Goal: Task Accomplishment & Management: Manage account settings

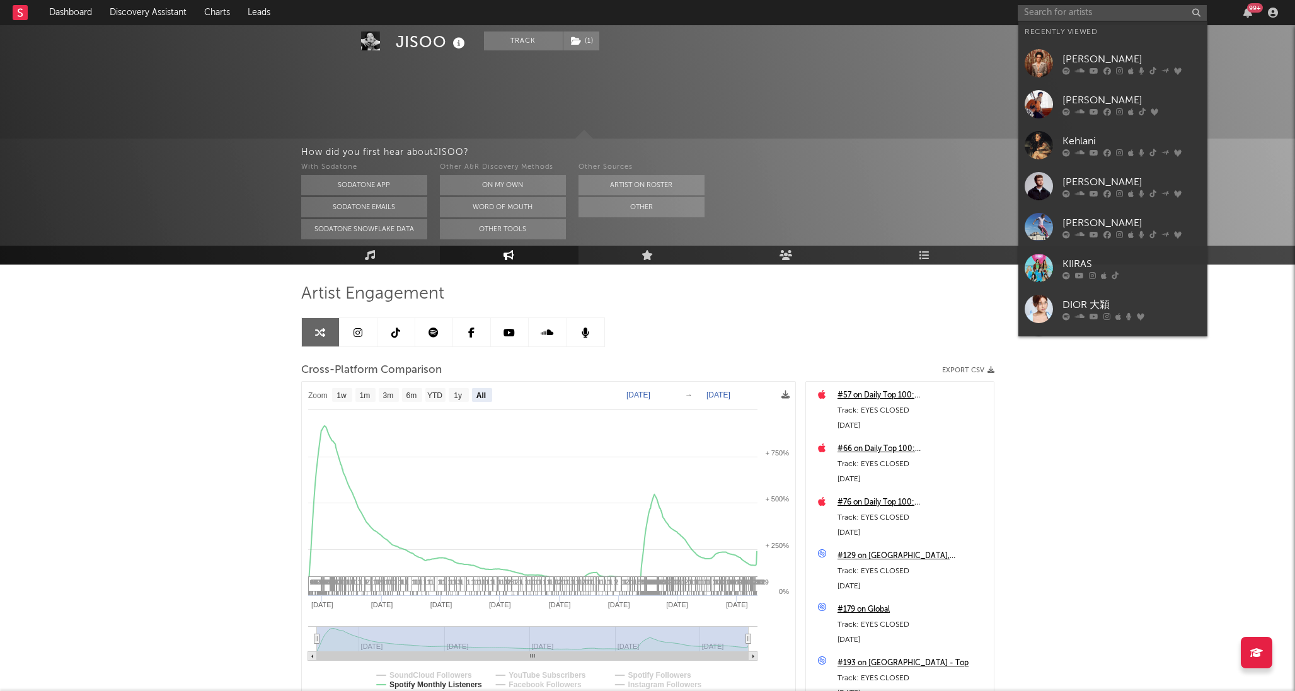
select select "All"
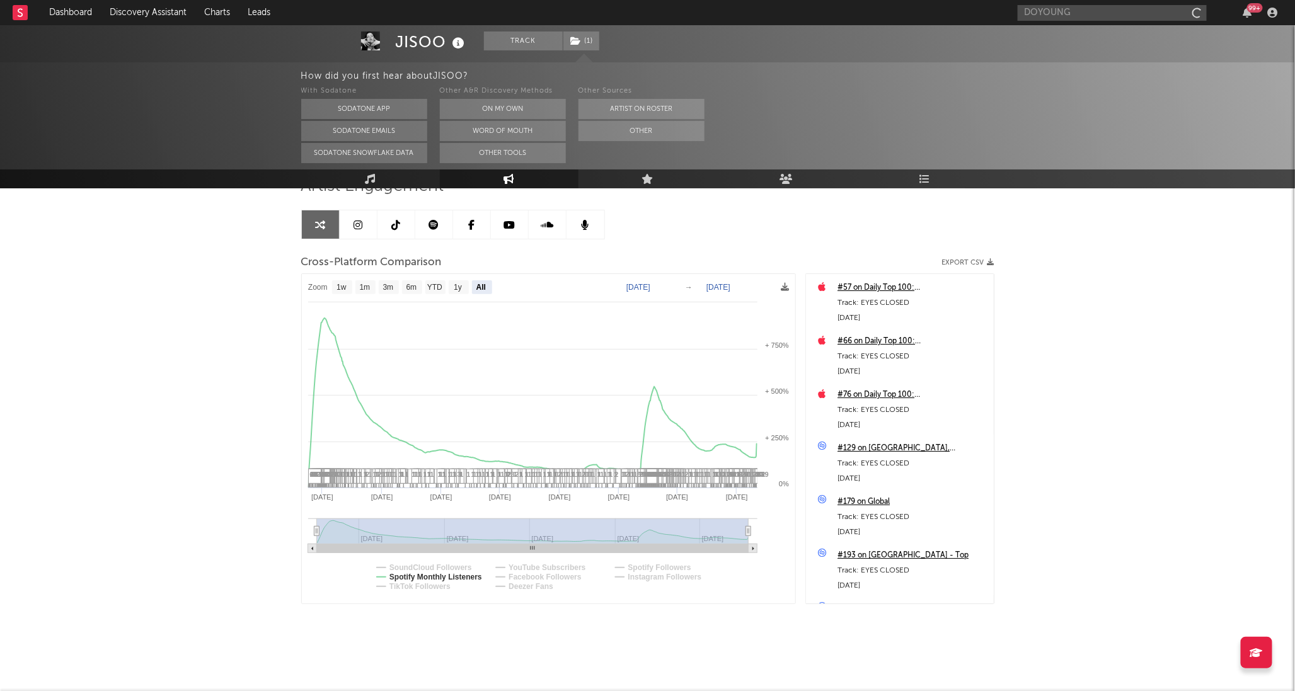
type input "DOYOUNG"
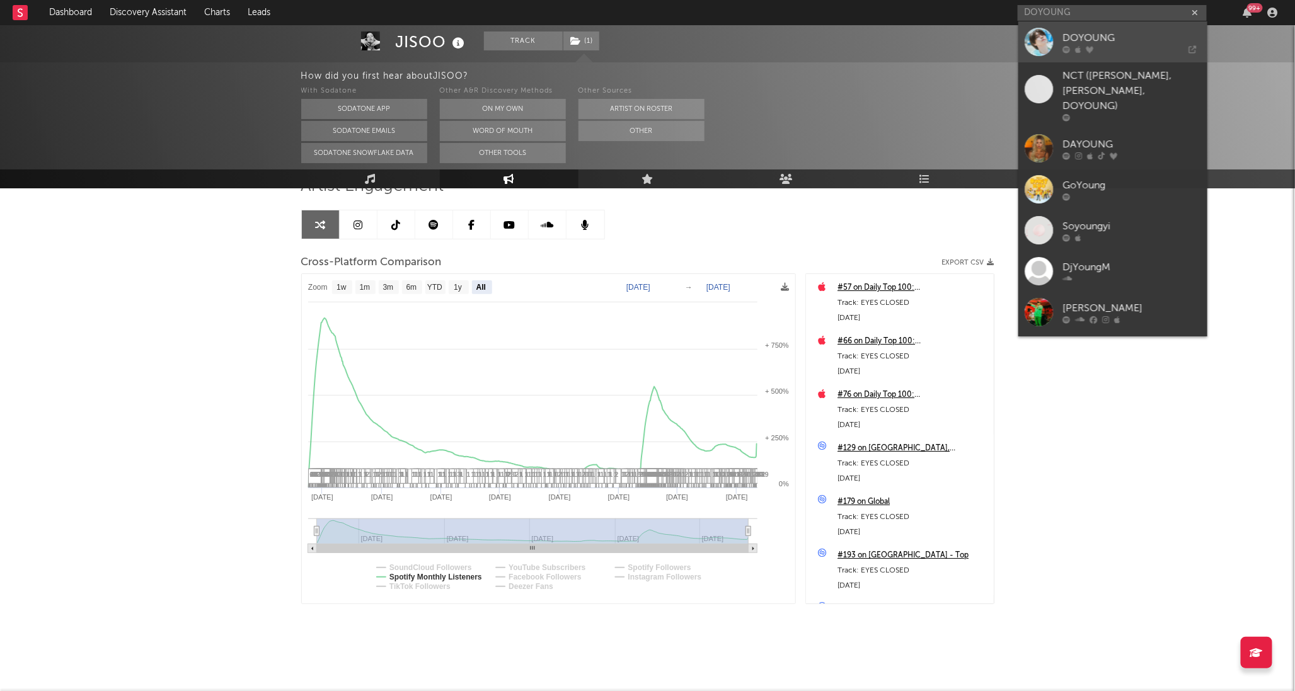
click at [1120, 49] on icon at bounding box center [1147, 49] width 98 height 8
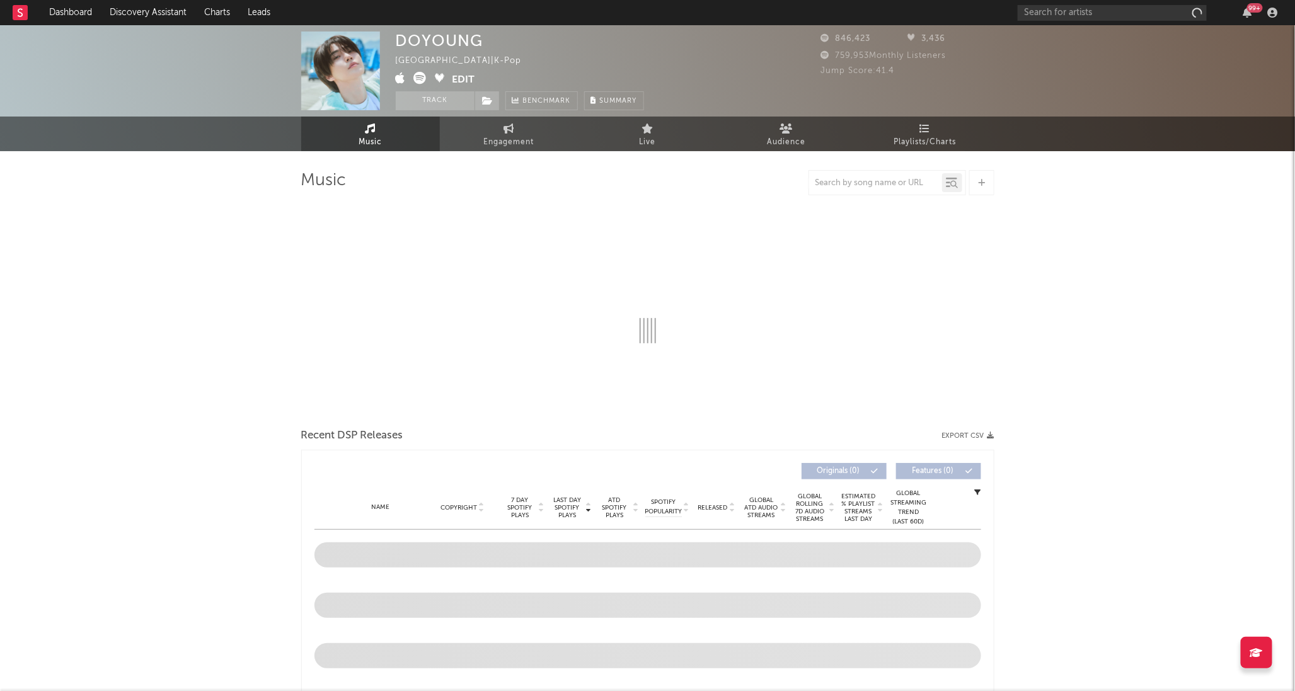
select select "6m"
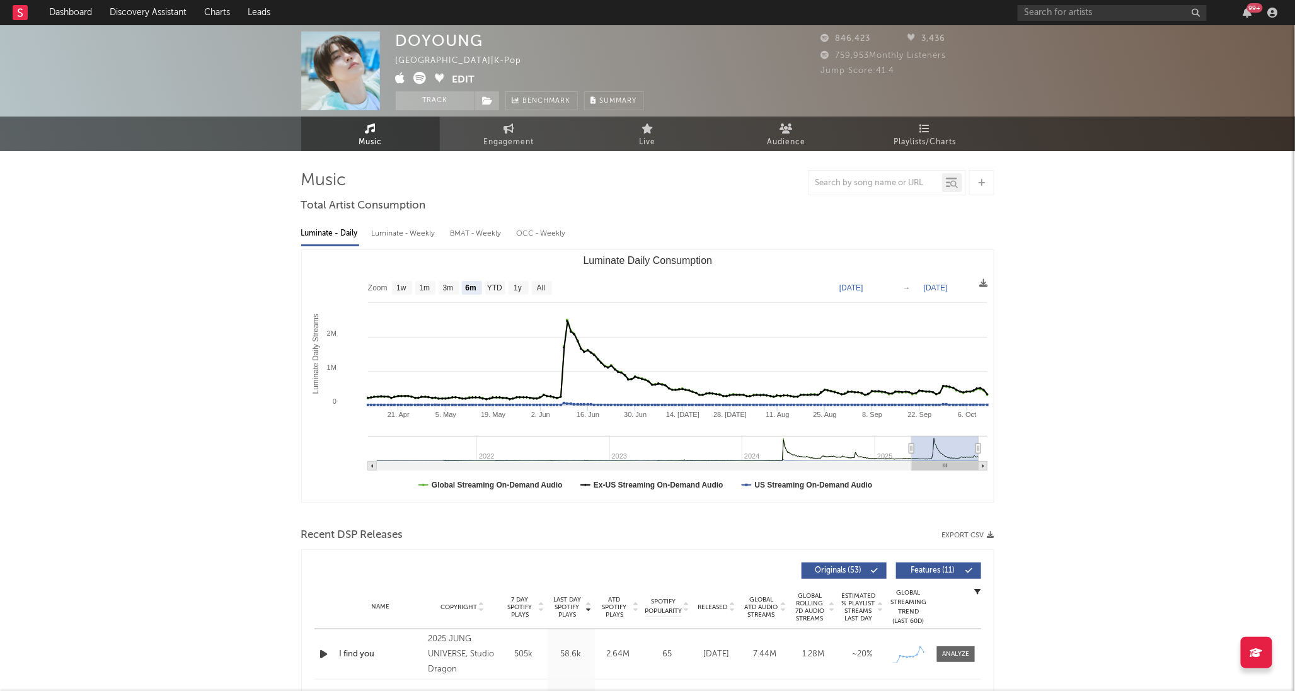
click at [430, 57] on div "[GEOGRAPHIC_DATA] | K-Pop" at bounding box center [466, 61] width 141 height 15
click at [468, 76] on button "Edit" at bounding box center [463, 80] width 23 height 16
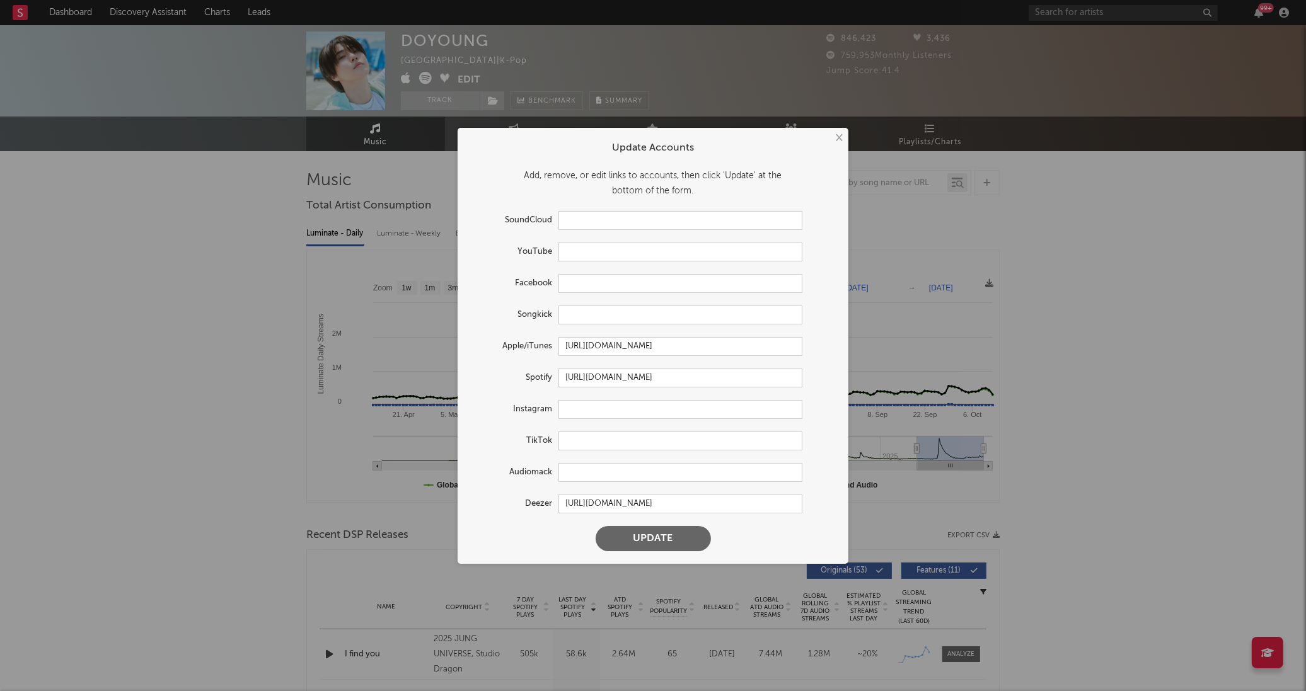
click at [835, 137] on button "×" at bounding box center [838, 138] width 14 height 14
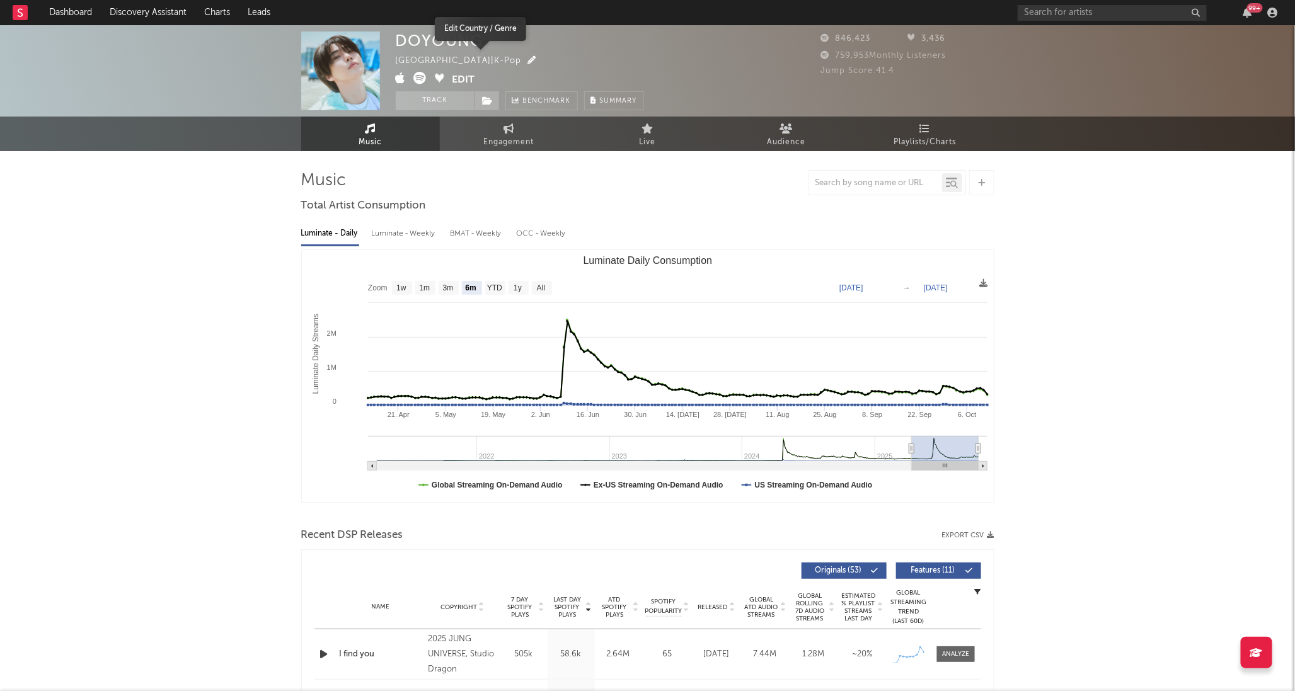
click at [528, 57] on icon "button" at bounding box center [532, 60] width 8 height 8
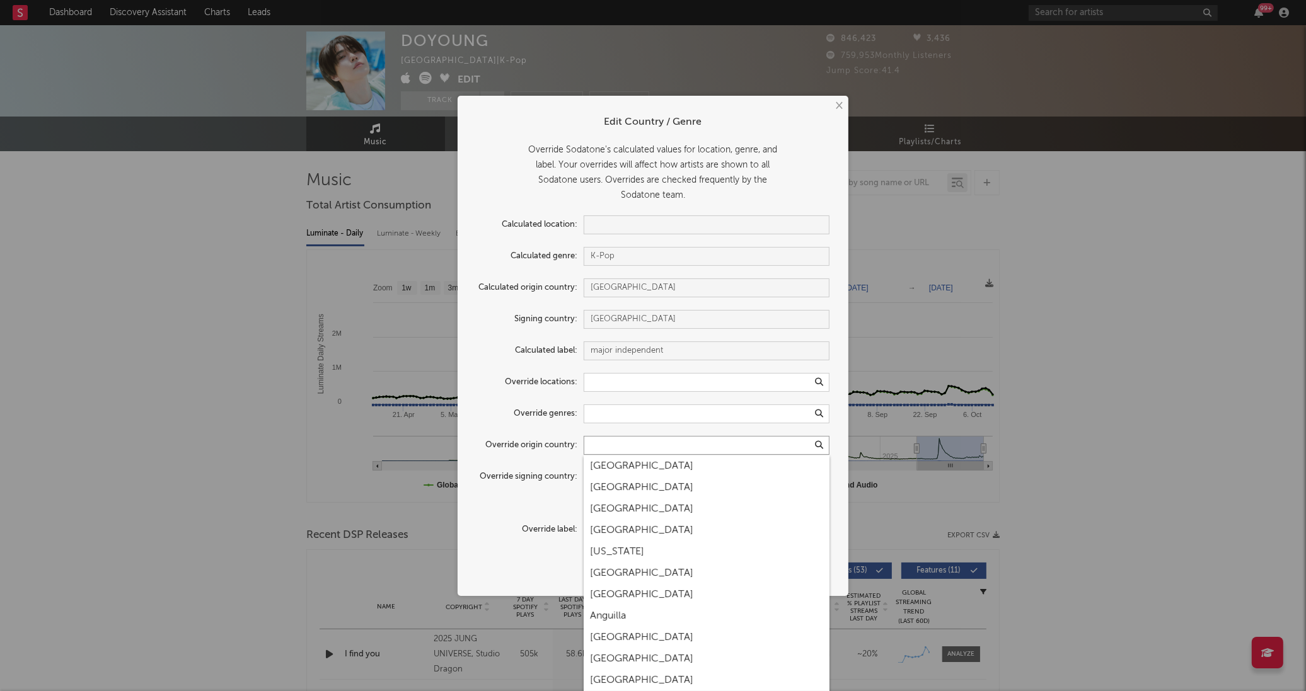
click at [623, 450] on input "text" at bounding box center [707, 445] width 246 height 19
click at [624, 446] on input "text" at bounding box center [707, 445] width 246 height 19
click at [626, 444] on input "text" at bounding box center [707, 445] width 246 height 19
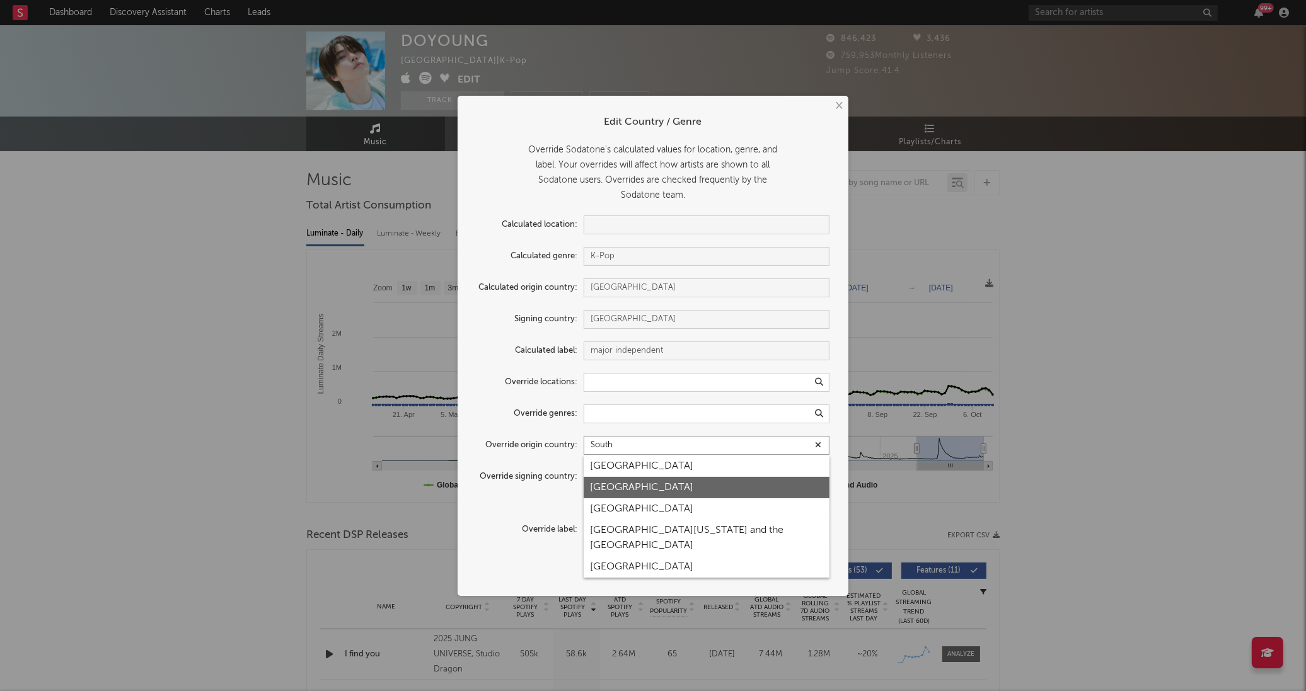
type input "South"
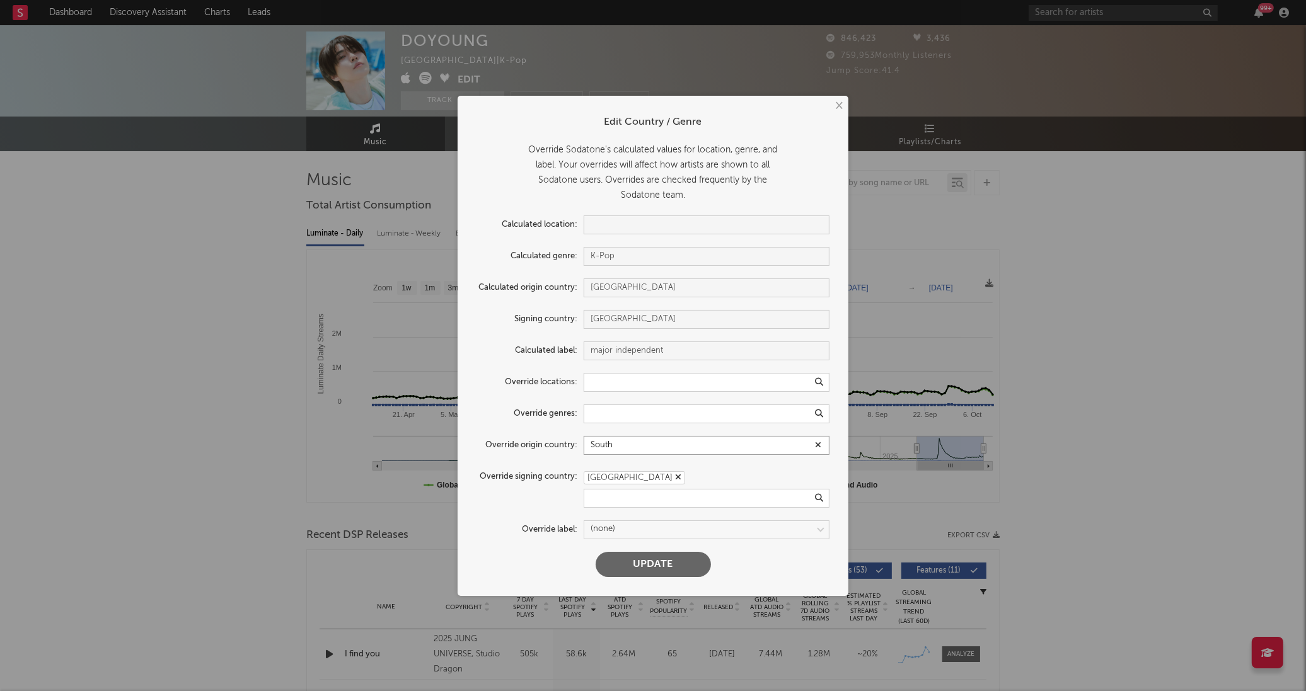
click at [626, 444] on input "South" at bounding box center [707, 445] width 246 height 19
click at [646, 489] on div "[GEOGRAPHIC_DATA]" at bounding box center [707, 487] width 246 height 21
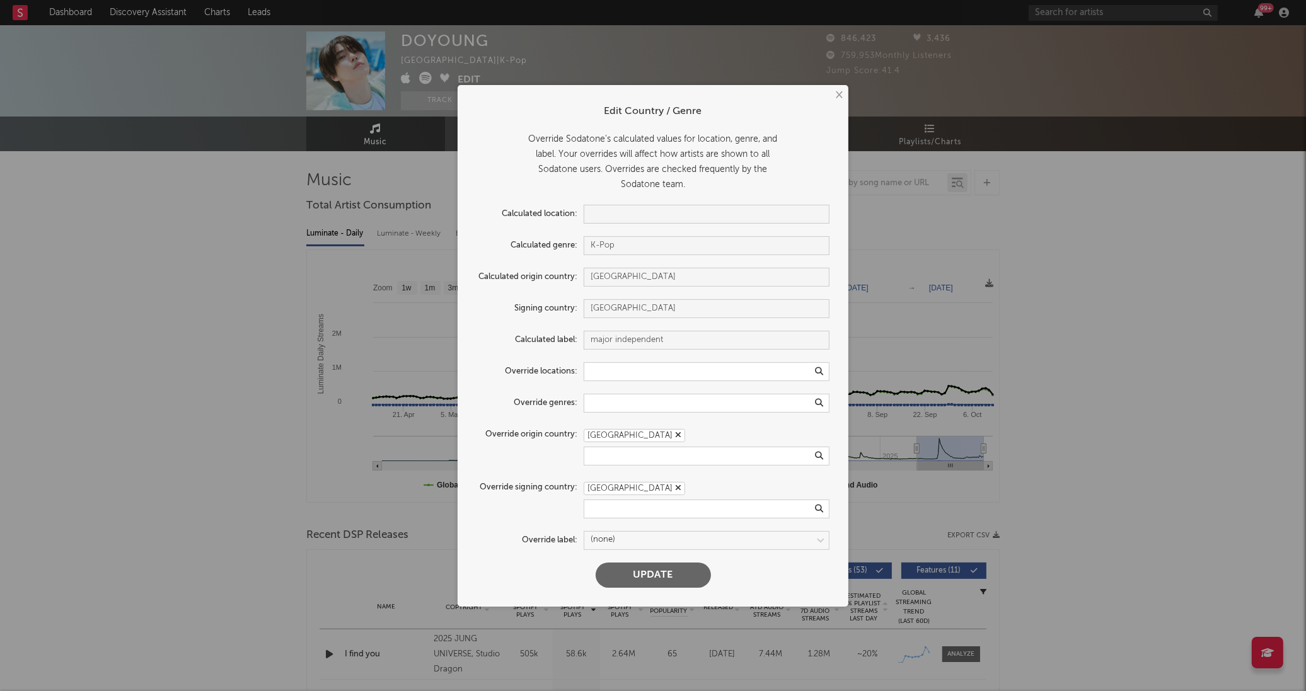
click at [660, 577] on button "Update" at bounding box center [652, 575] width 115 height 25
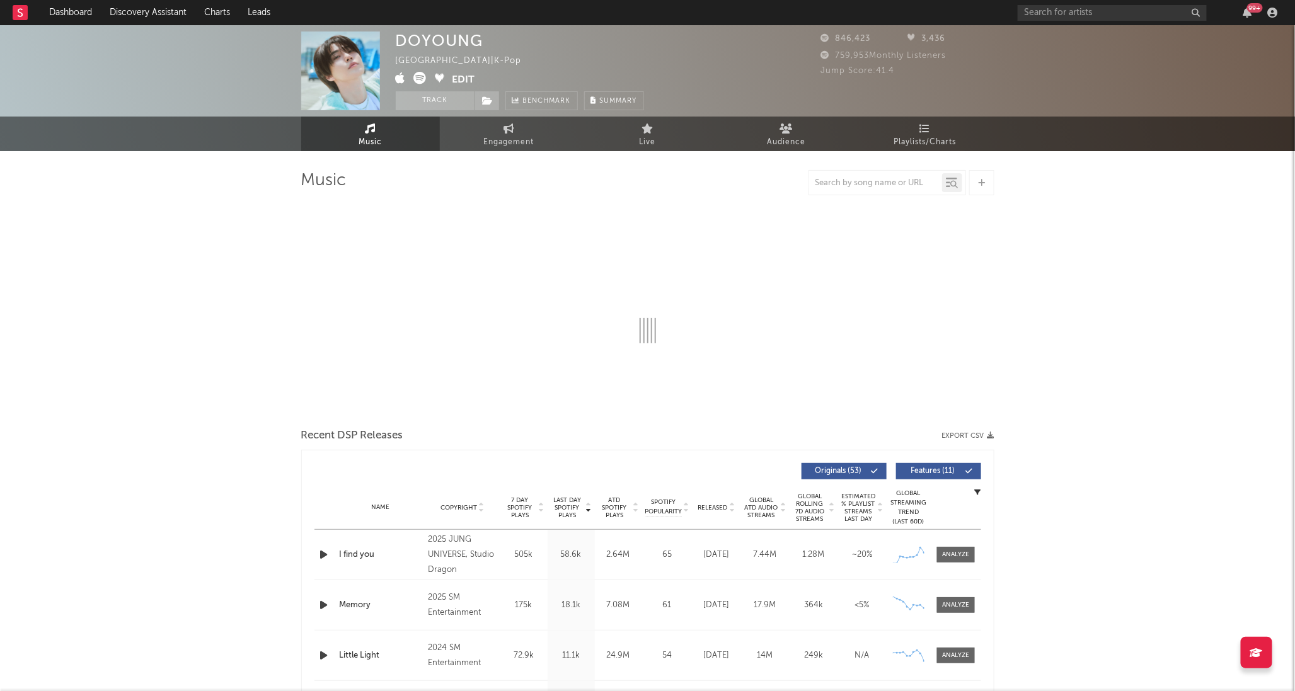
select select "6m"
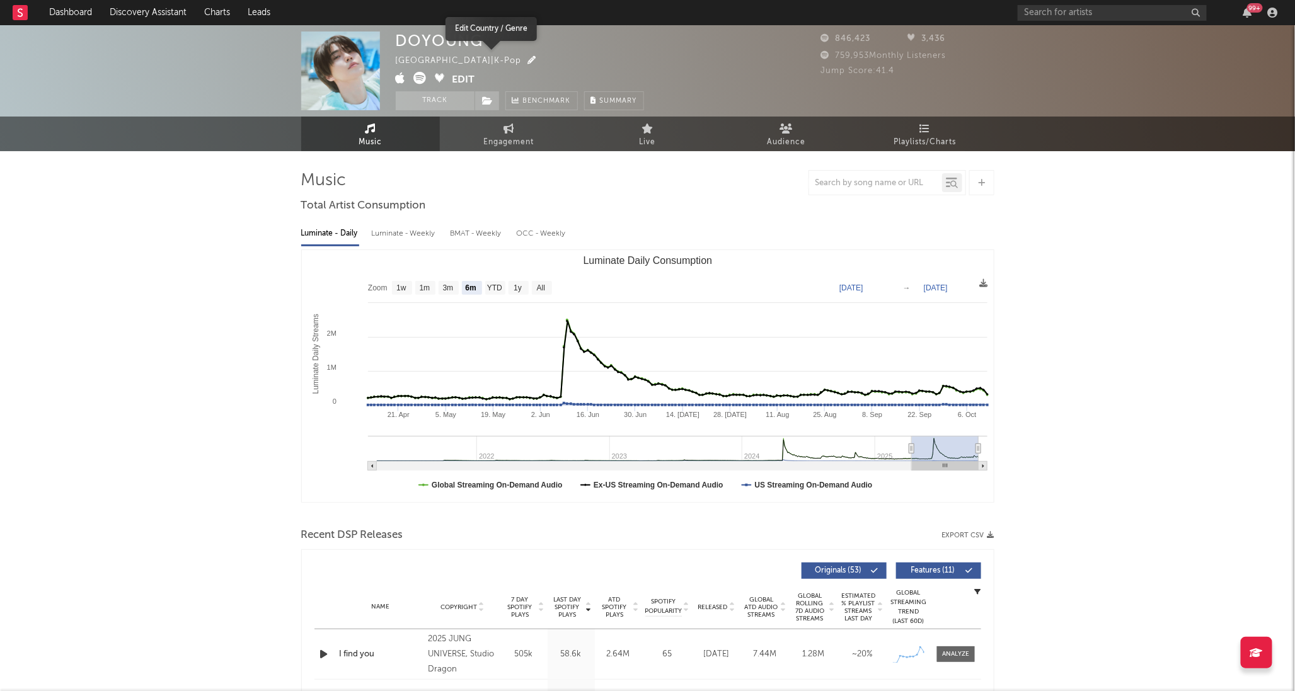
click at [528, 57] on icon "button" at bounding box center [532, 60] width 8 height 8
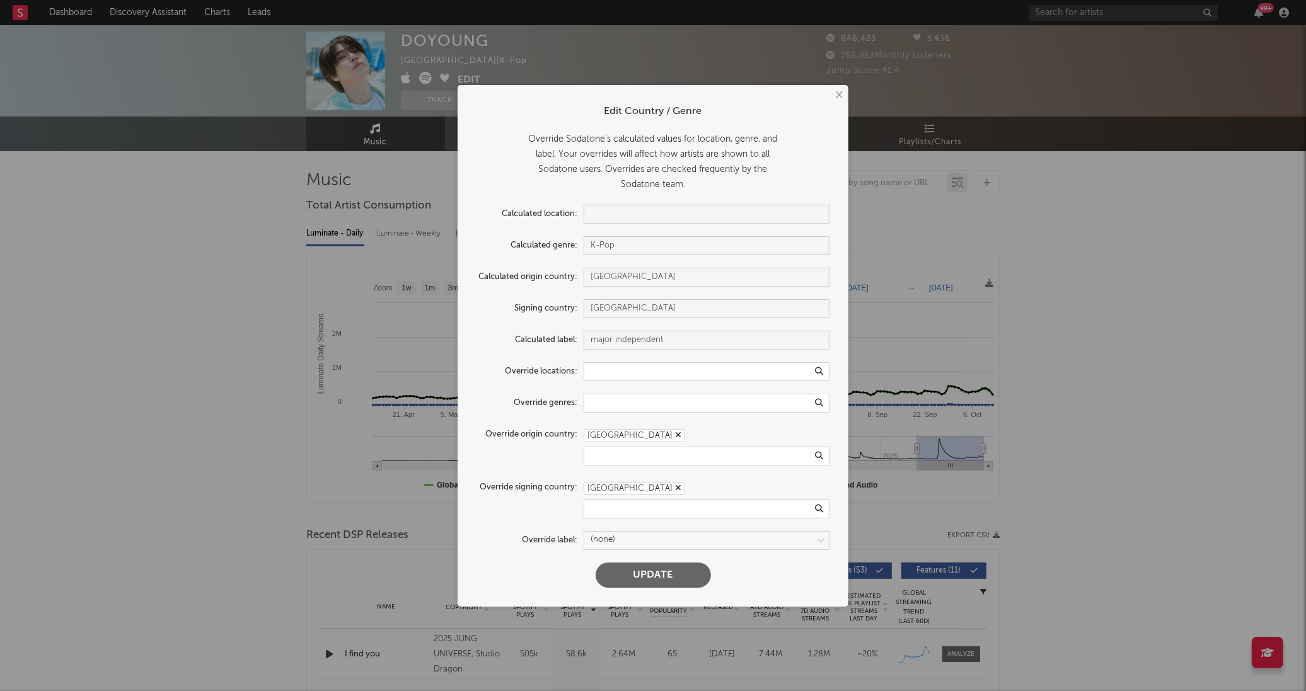
click at [675, 490] on icon "button" at bounding box center [678, 488] width 6 height 8
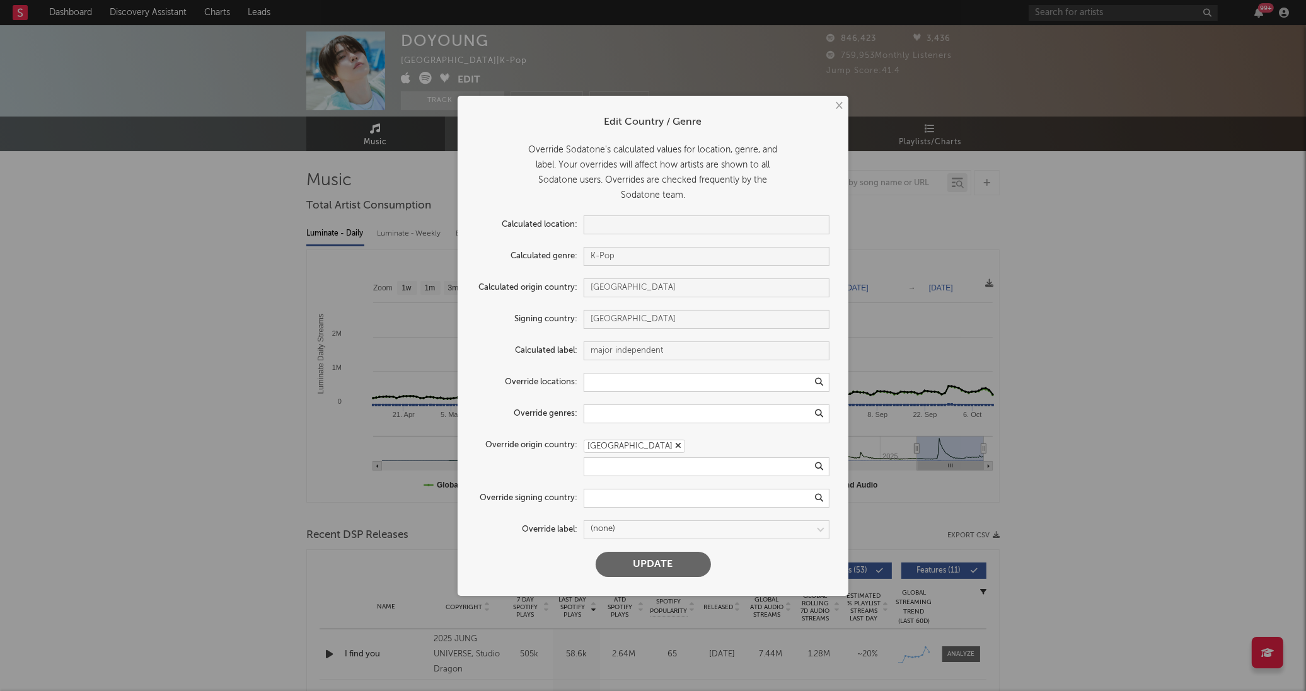
click at [665, 563] on button "Update" at bounding box center [652, 564] width 115 height 25
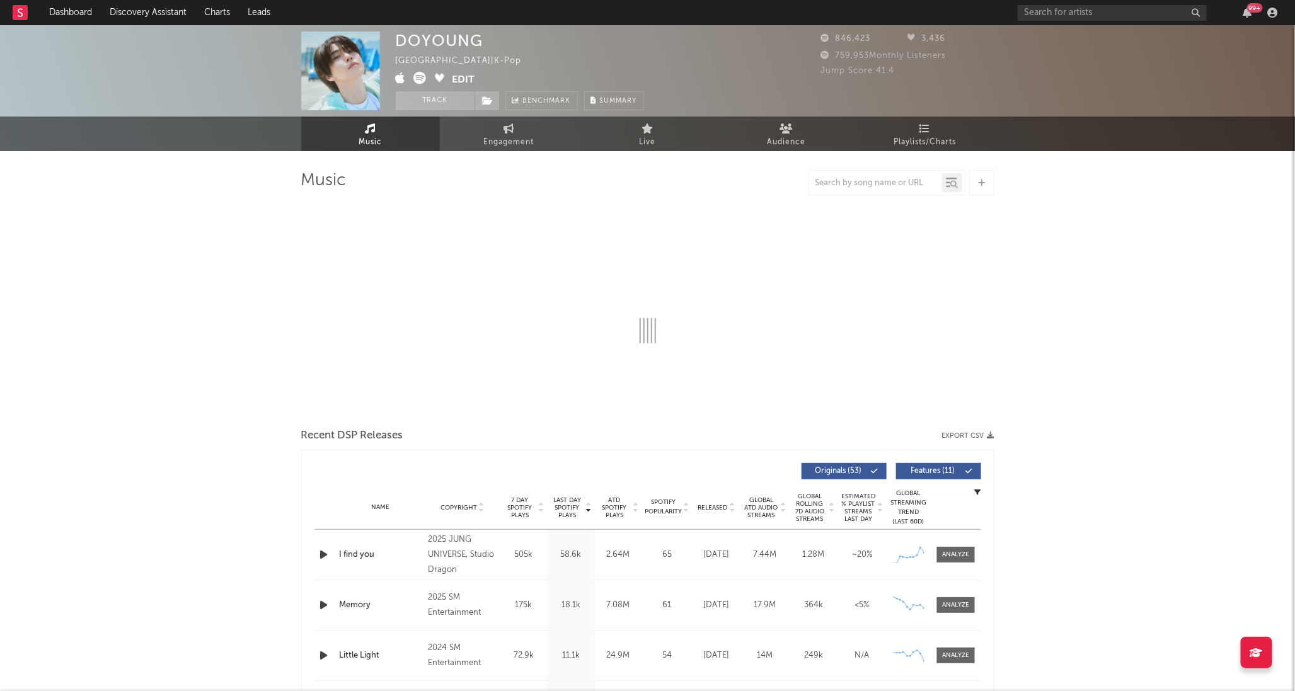
select select "6m"
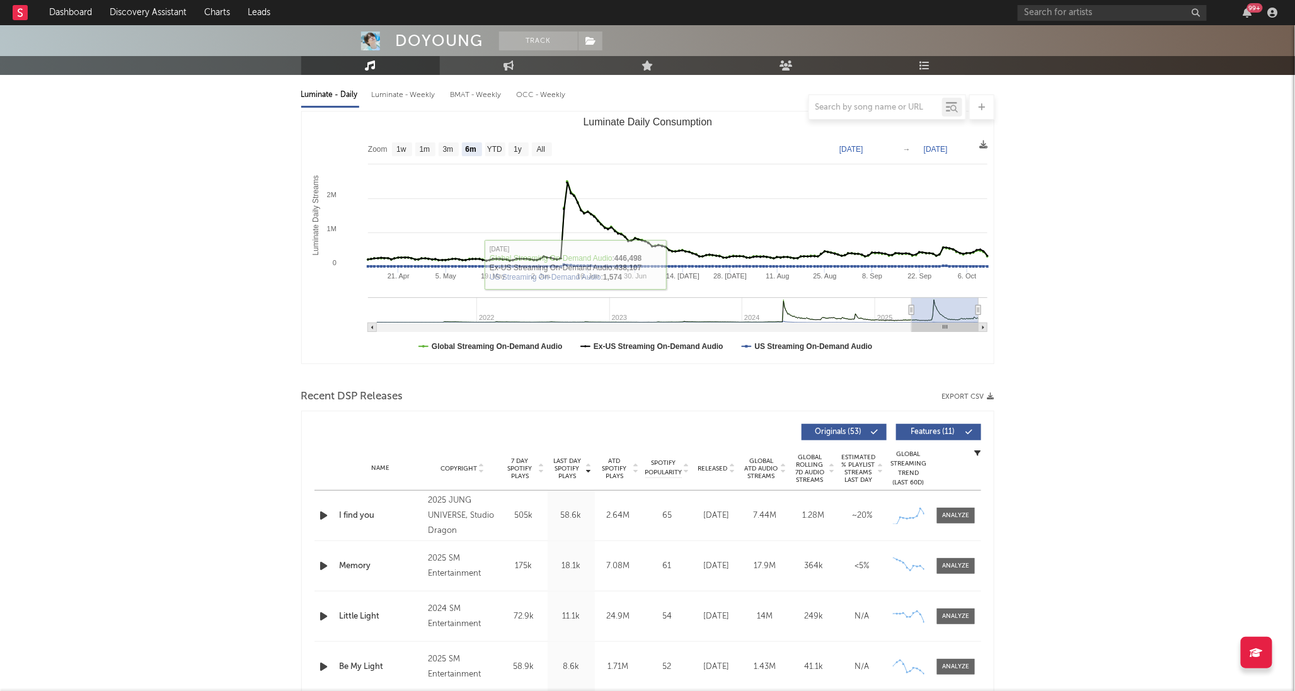
scroll to position [350, 0]
